Goal: Task Accomplishment & Management: Use online tool/utility

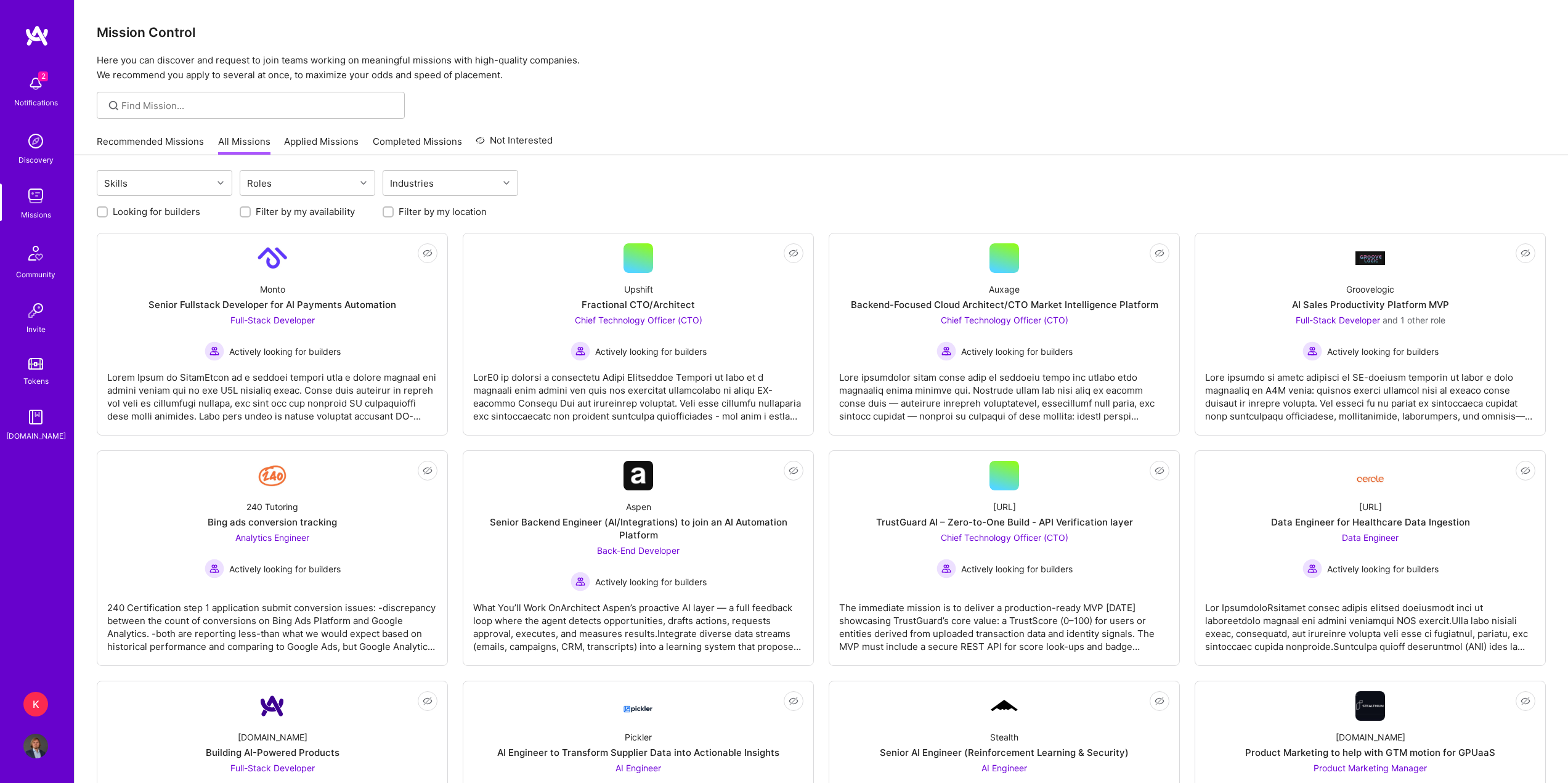
click at [181, 146] on link "Recommended Missions" at bounding box center [150, 145] width 107 height 21
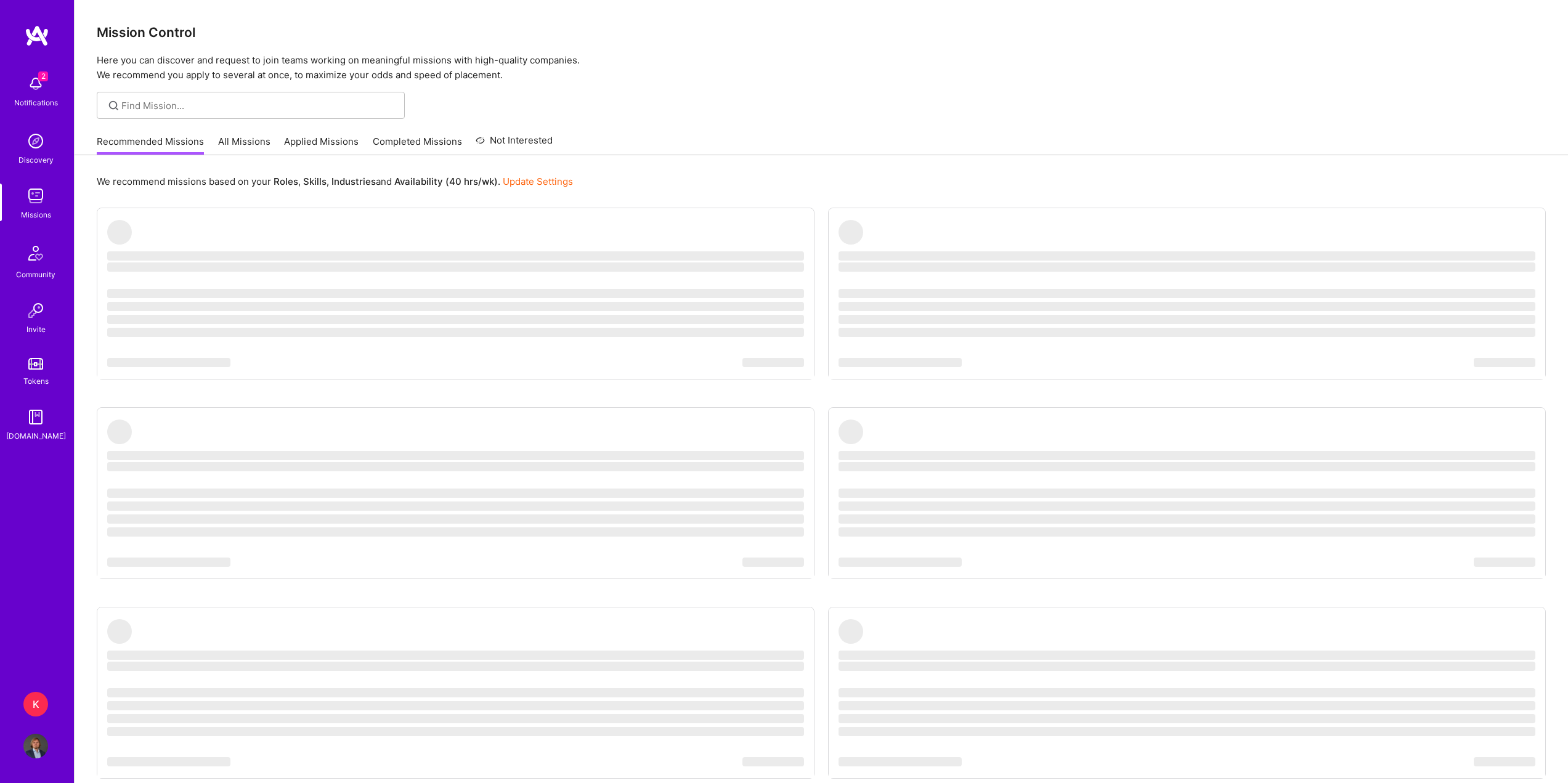
click at [26, 85] on img at bounding box center [36, 84] width 25 height 25
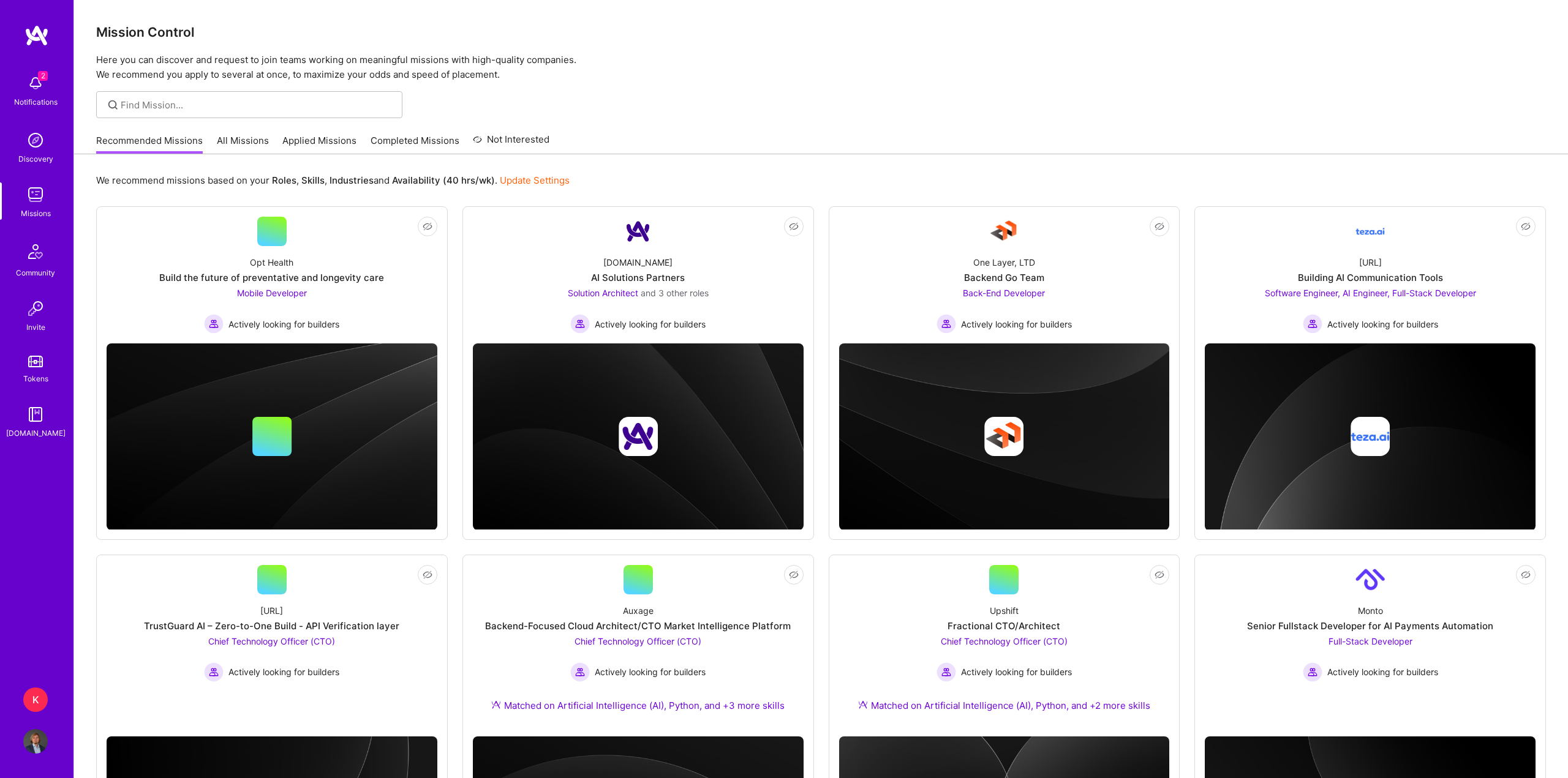
click at [40, 82] on div "2 Notifications Discovery Missions Community Invite Tokens A.Guide" at bounding box center [37, 254] width 73 height 371
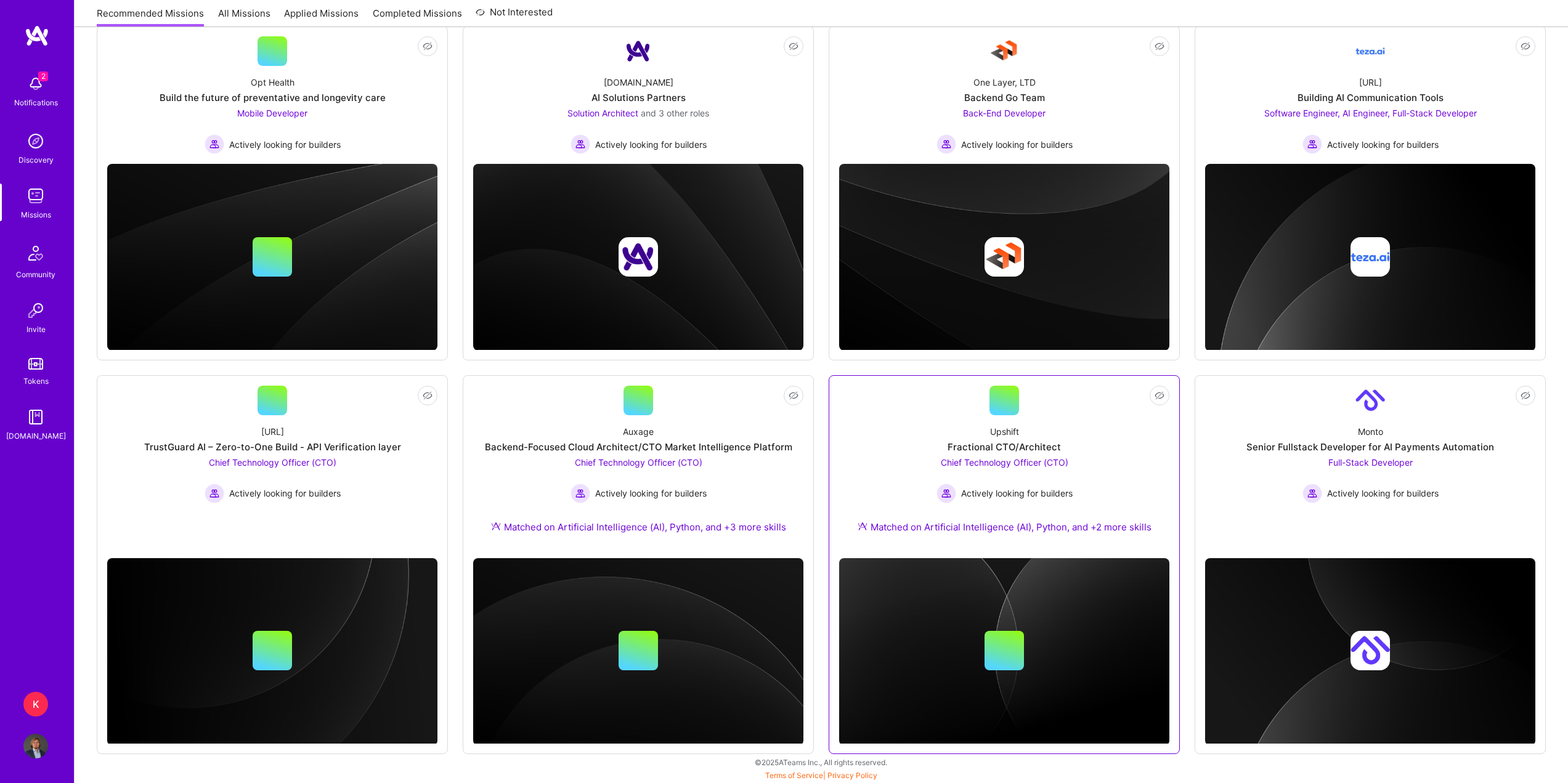
scroll to position [183, 0]
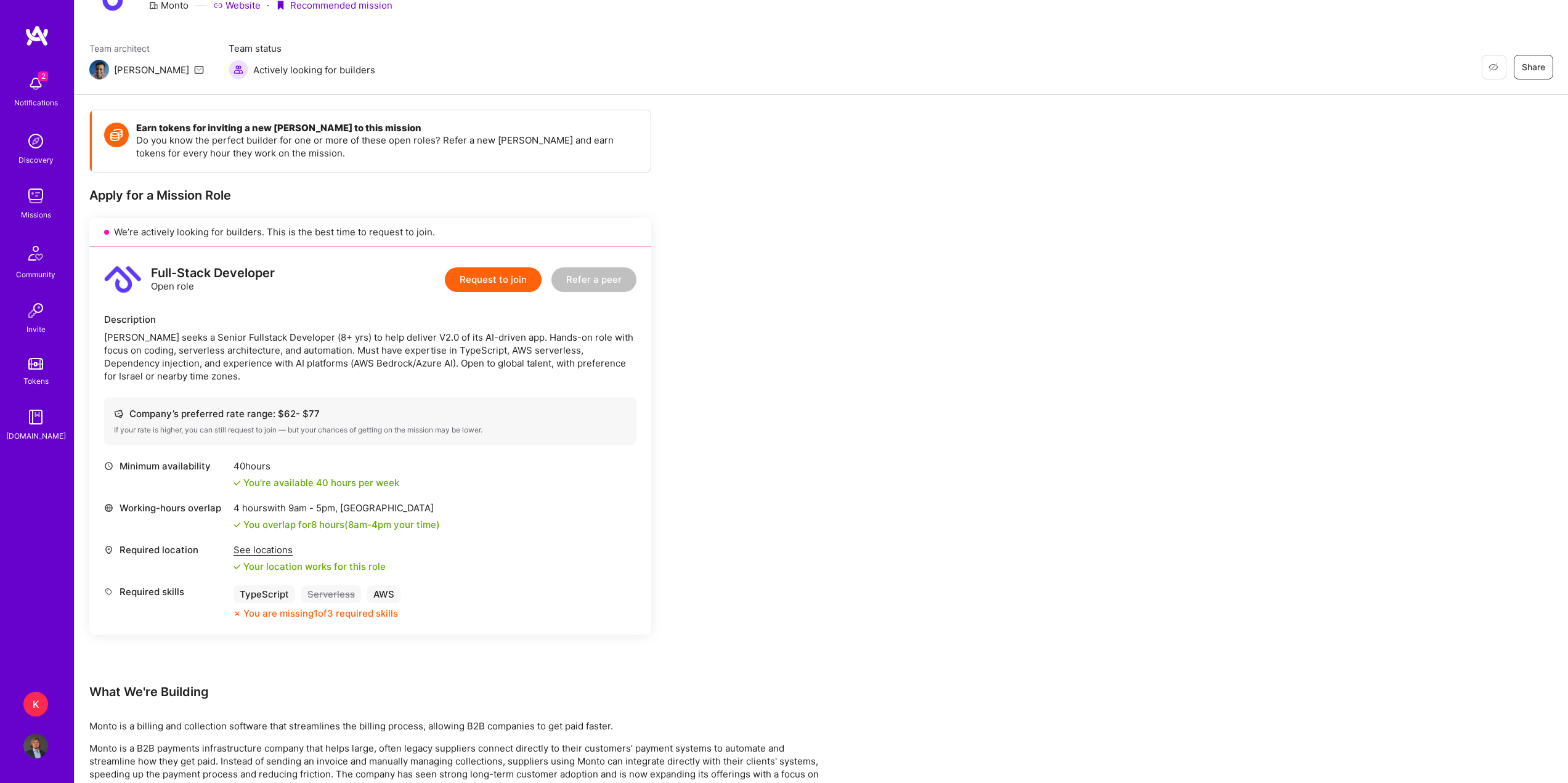
scroll to position [308, 0]
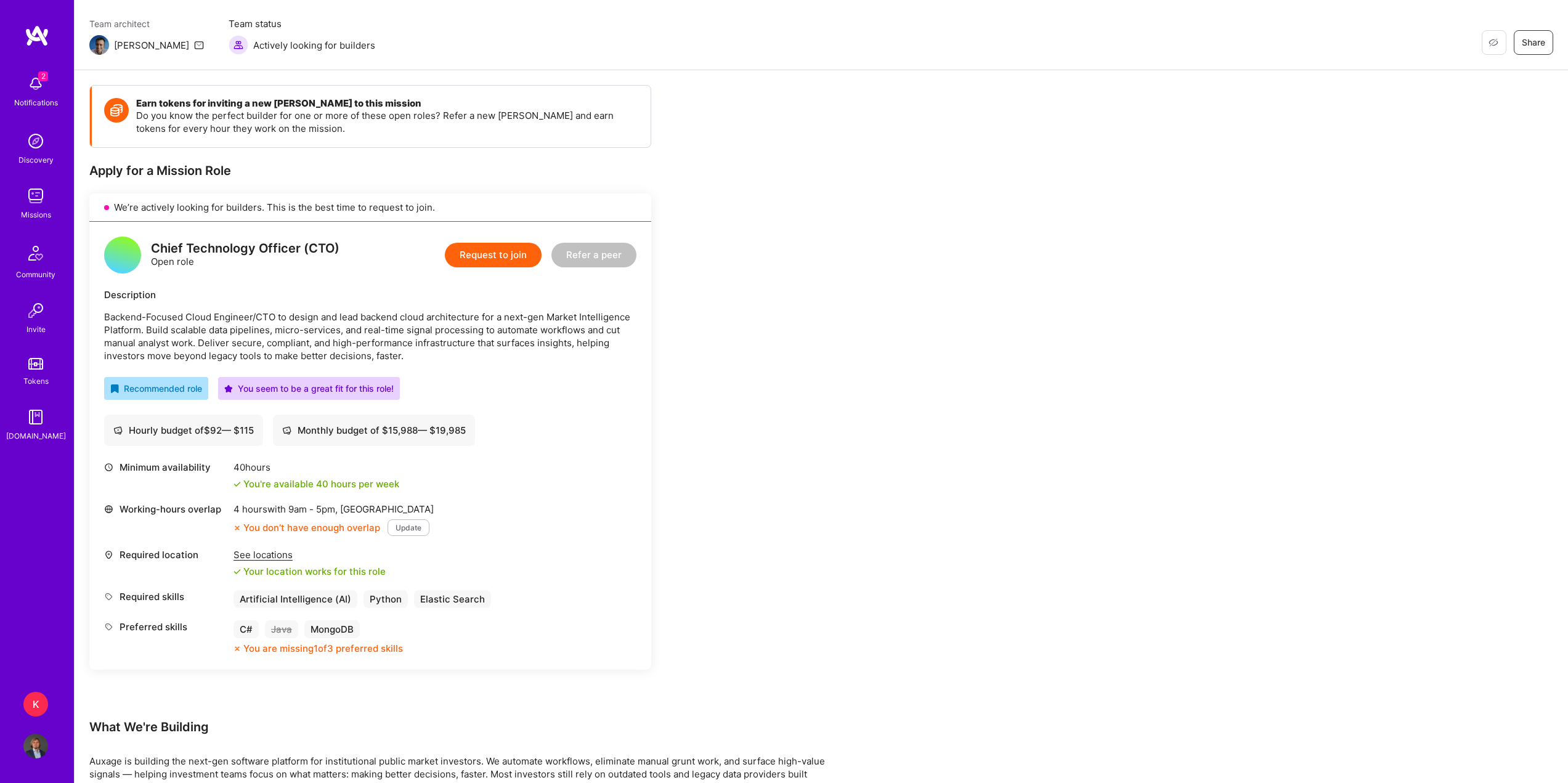
scroll to position [123, 0]
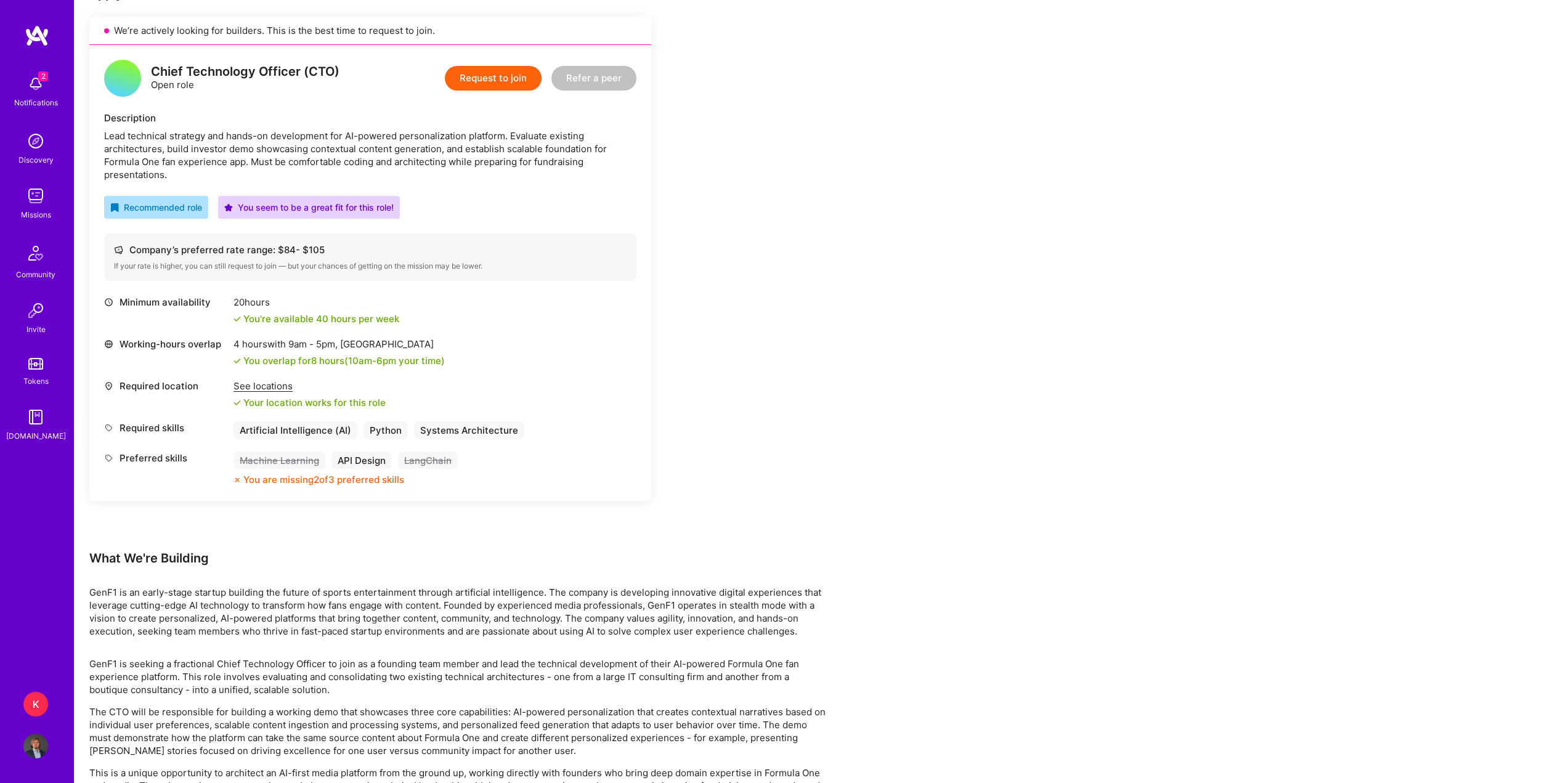
scroll to position [358, 0]
